Goal: Find specific page/section: Find specific page/section

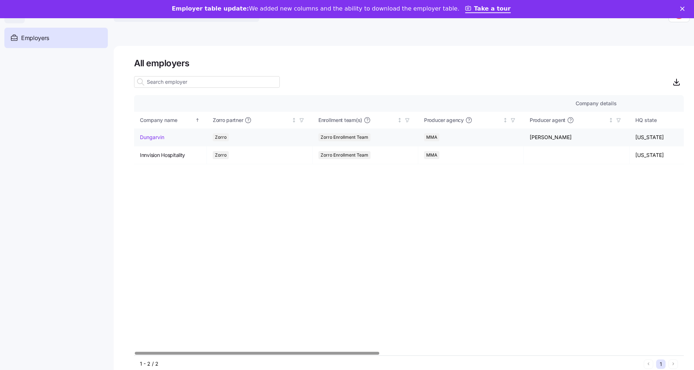
click at [162, 138] on link "Dungarvin" at bounding box center [152, 137] width 24 height 7
